Goal: Complete application form: Complete application form

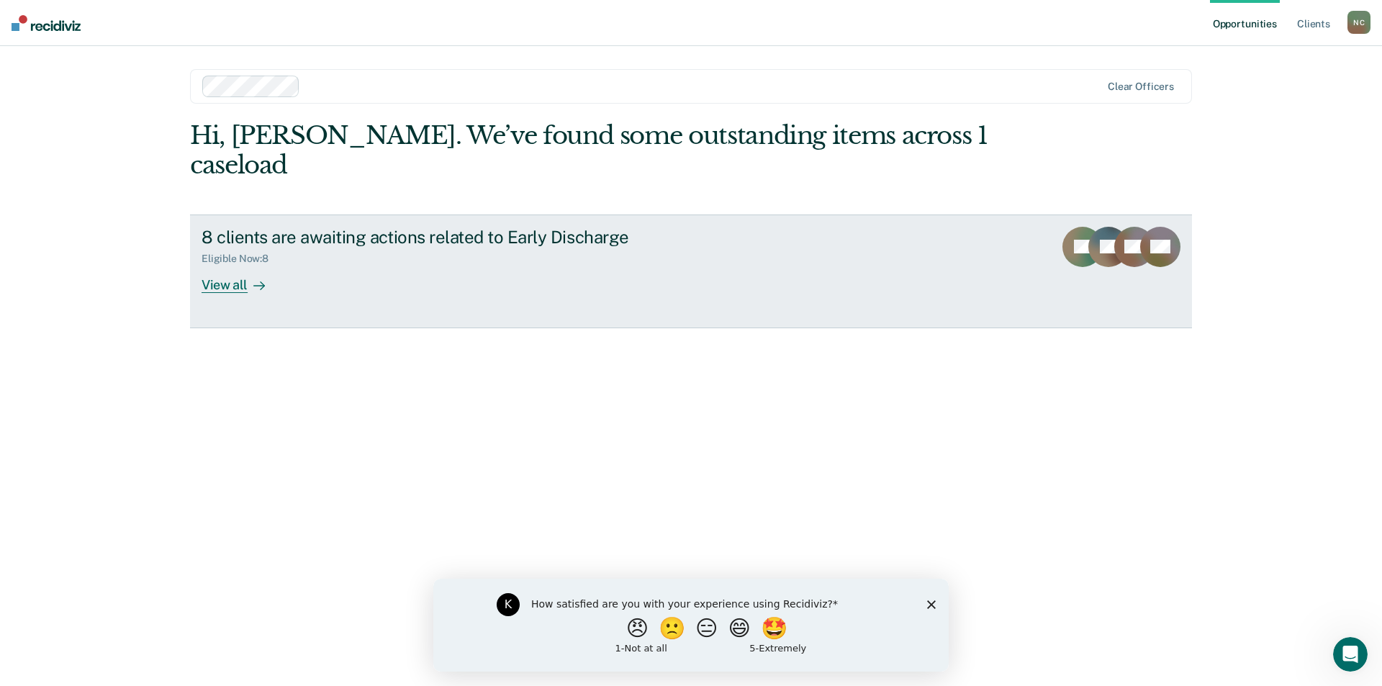
click at [250, 276] on div at bounding box center [256, 284] width 17 height 17
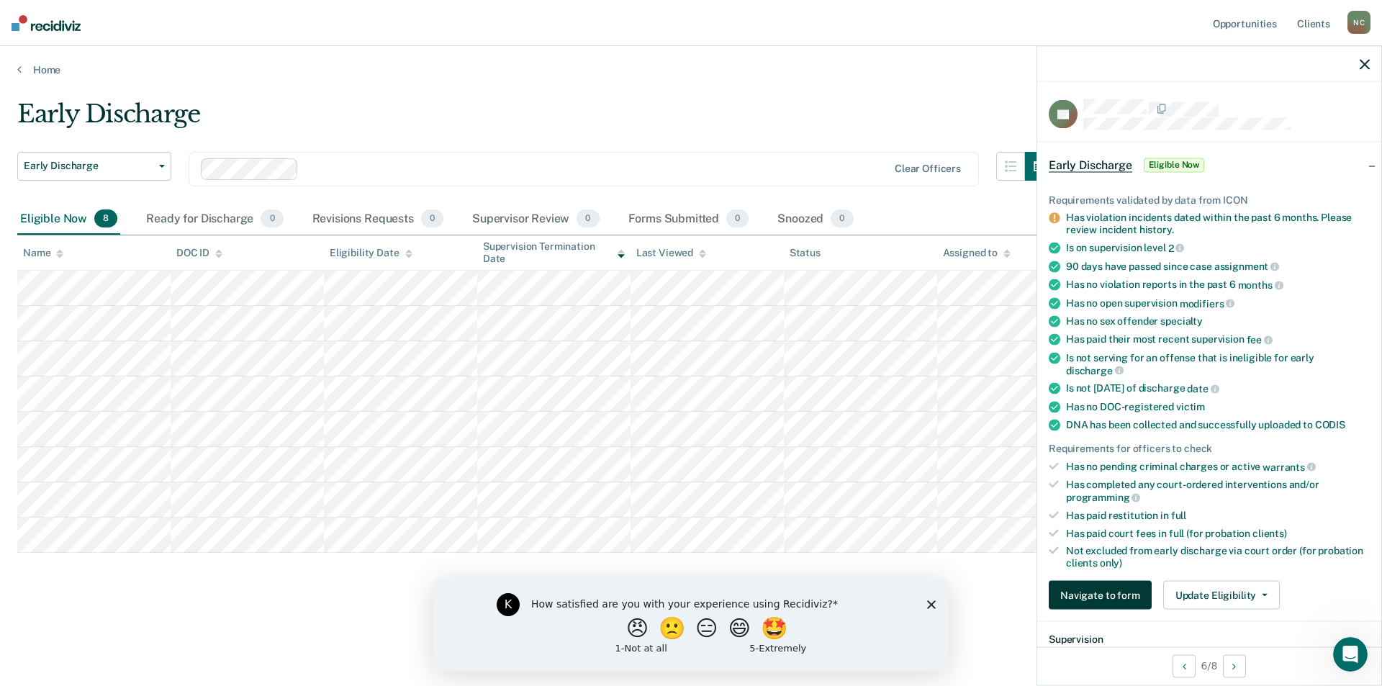
click at [1071, 587] on button "Navigate to form" at bounding box center [1100, 595] width 103 height 29
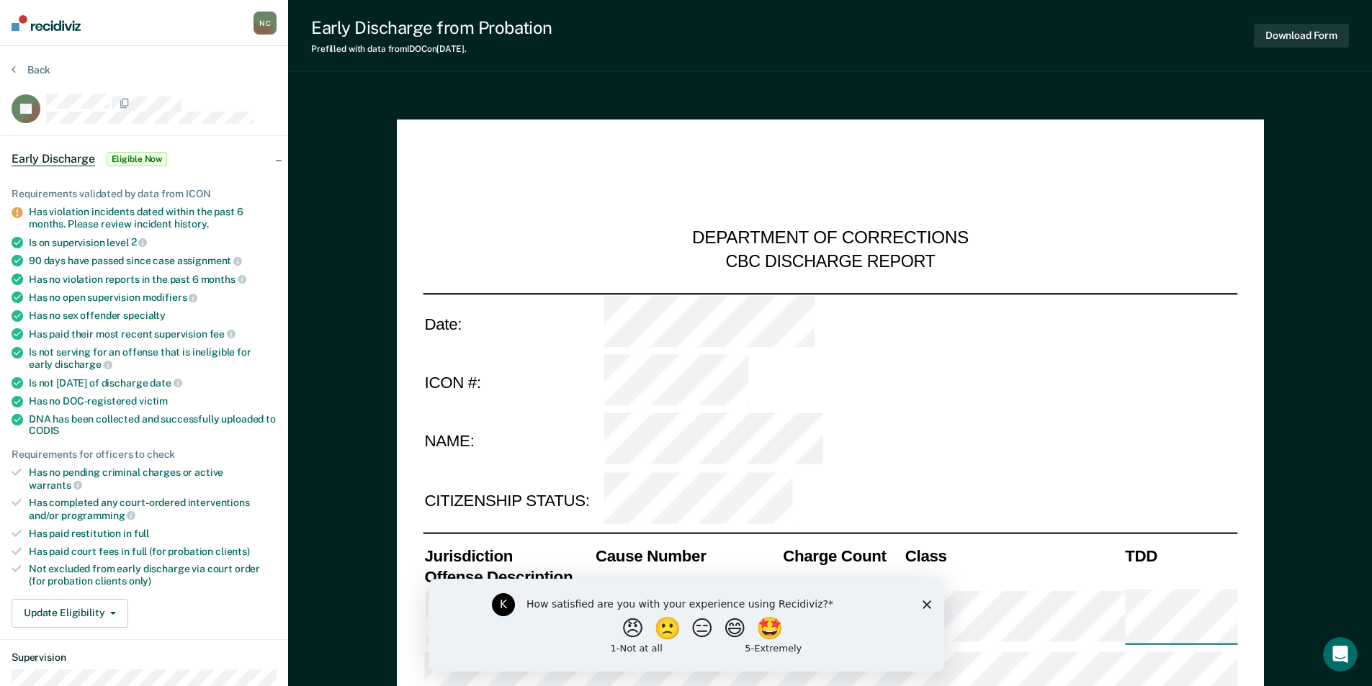
type textarea "x"
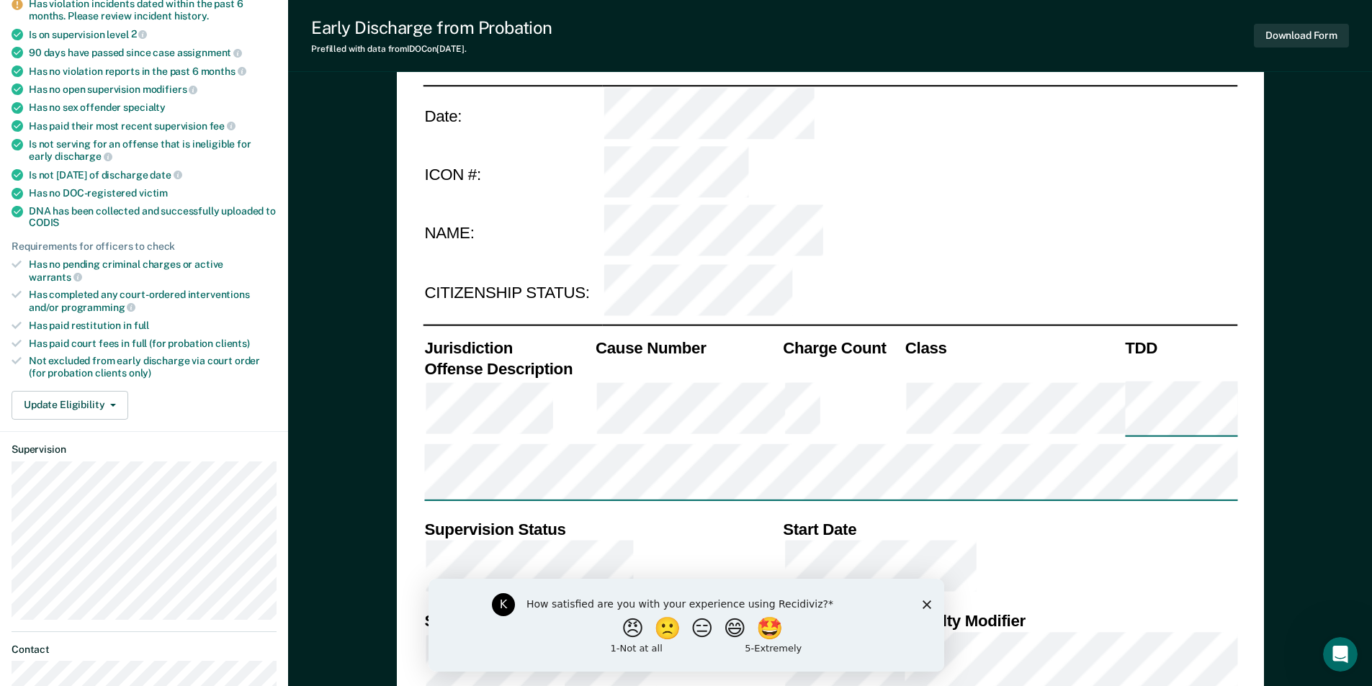
scroll to position [216, 0]
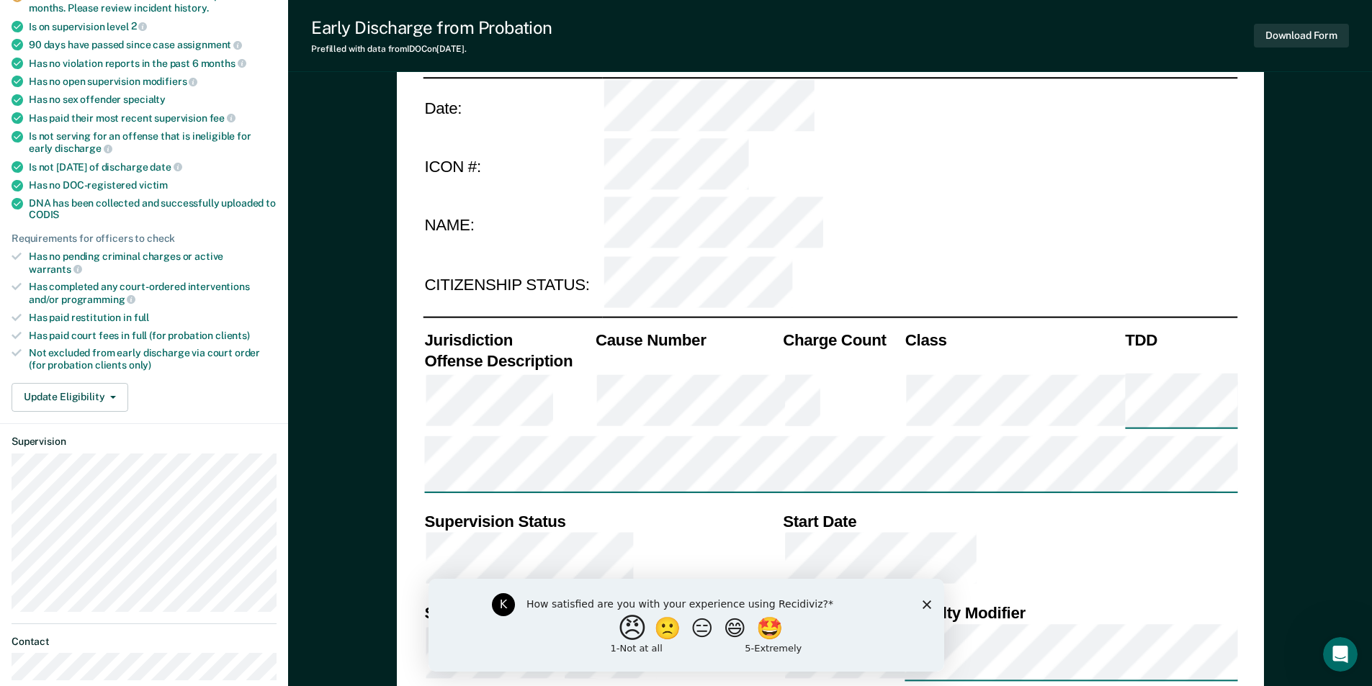
click at [625, 625] on button "😠" at bounding box center [633, 627] width 34 height 29
click at [926, 602] on div "K What is the reason for the score that you gave?" at bounding box center [685, 628] width 515 height 86
click at [922, 607] on polygon "Close survey" at bounding box center [926, 610] width 9 height 9
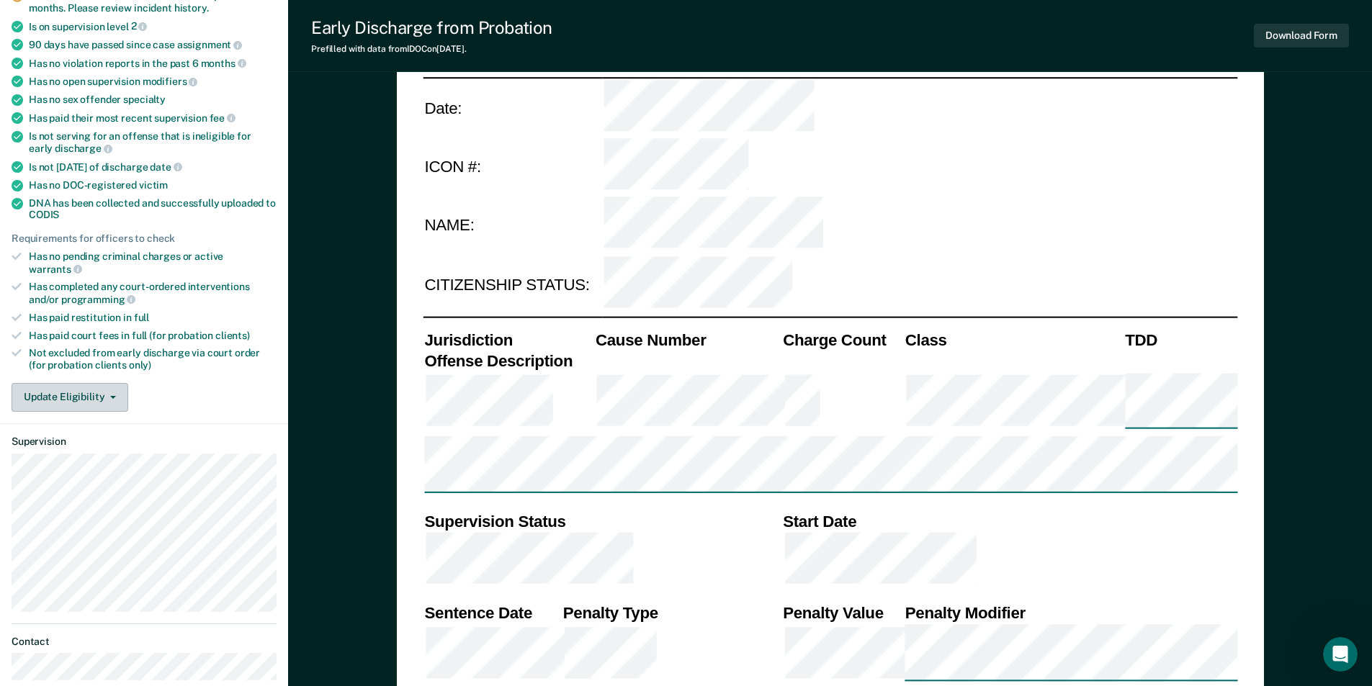
click at [104, 396] on span "button" at bounding box center [110, 397] width 12 height 3
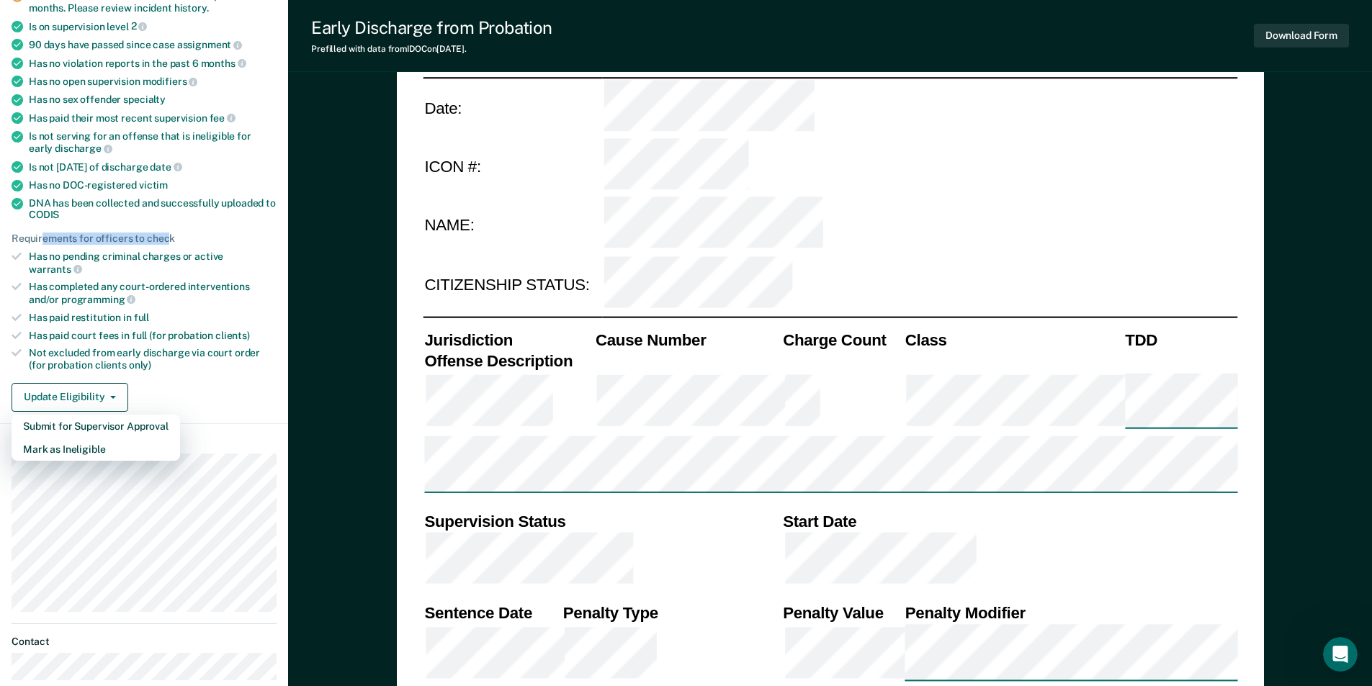
drag, startPoint x: 168, startPoint y: 233, endPoint x: 45, endPoint y: 233, distance: 123.1
click at [45, 233] on div "Requirements for officers to check" at bounding box center [144, 239] width 265 height 12
click at [63, 233] on div "Requirements for officers to check" at bounding box center [144, 239] width 265 height 12
click at [84, 236] on div "Requirements for officers to check" at bounding box center [144, 239] width 265 height 12
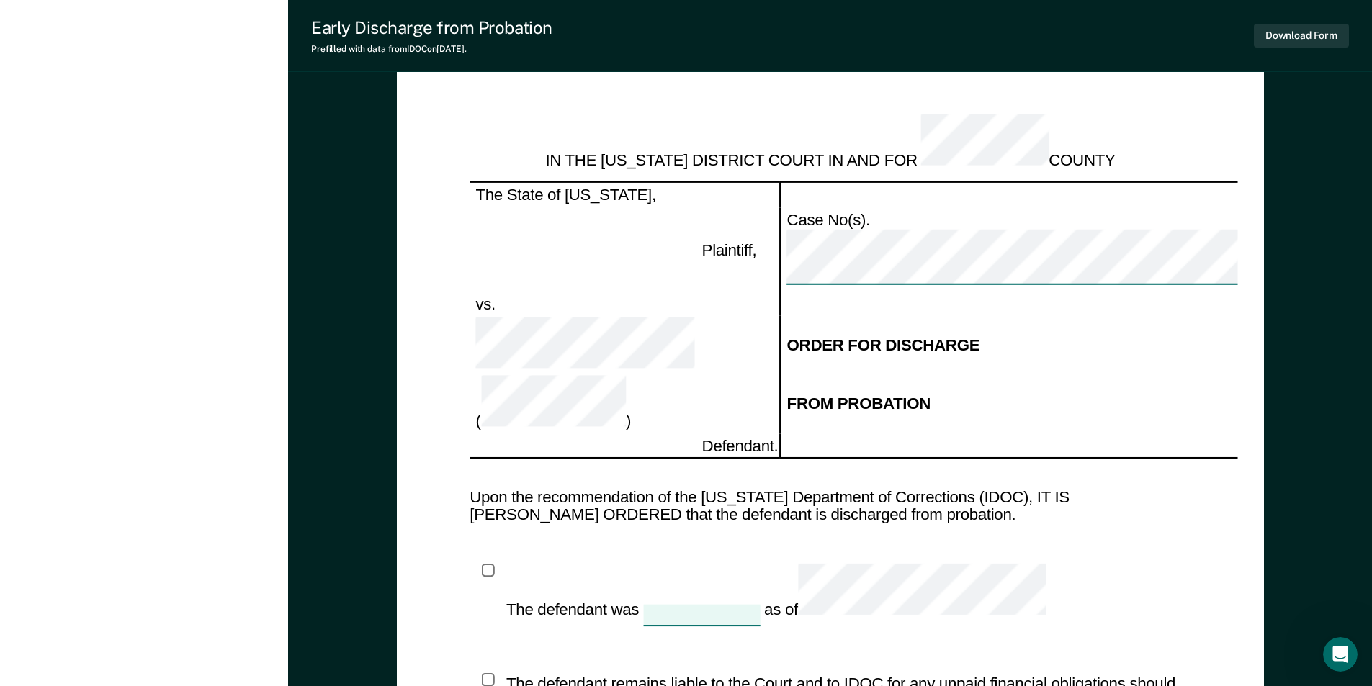
scroll to position [1224, 0]
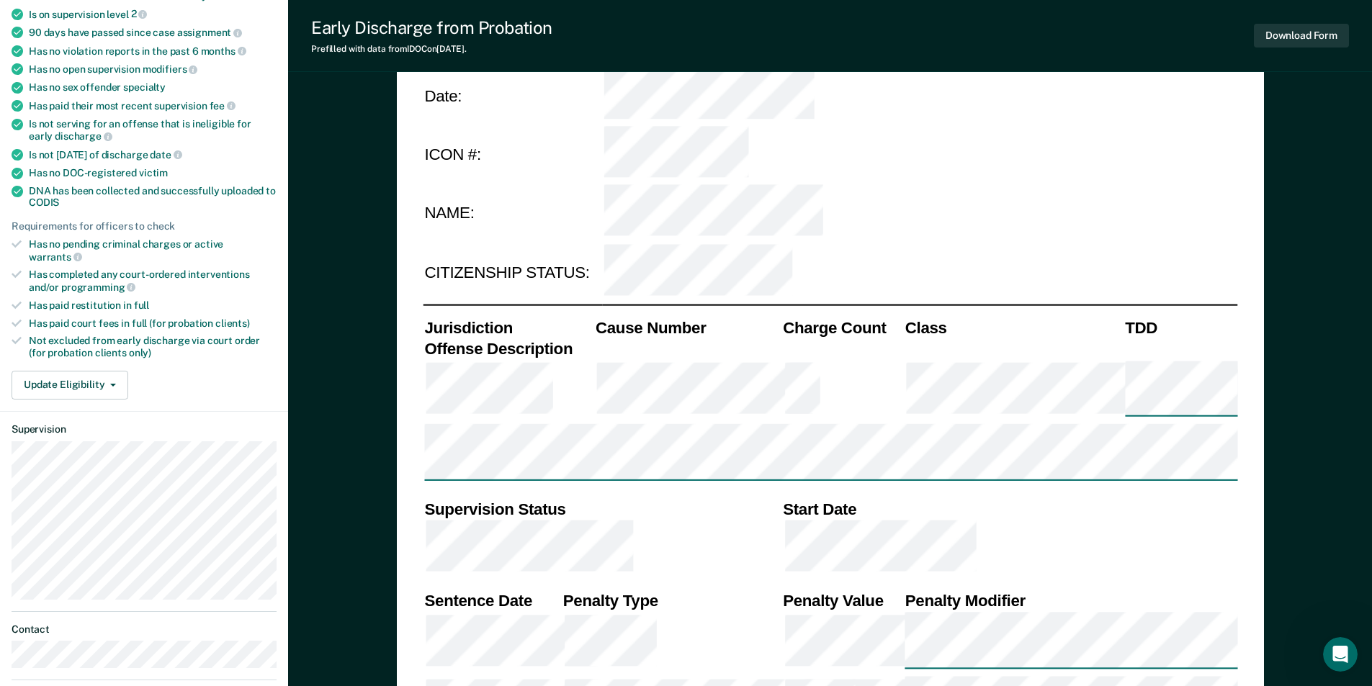
scroll to position [0, 0]
